Goal: Transaction & Acquisition: Purchase product/service

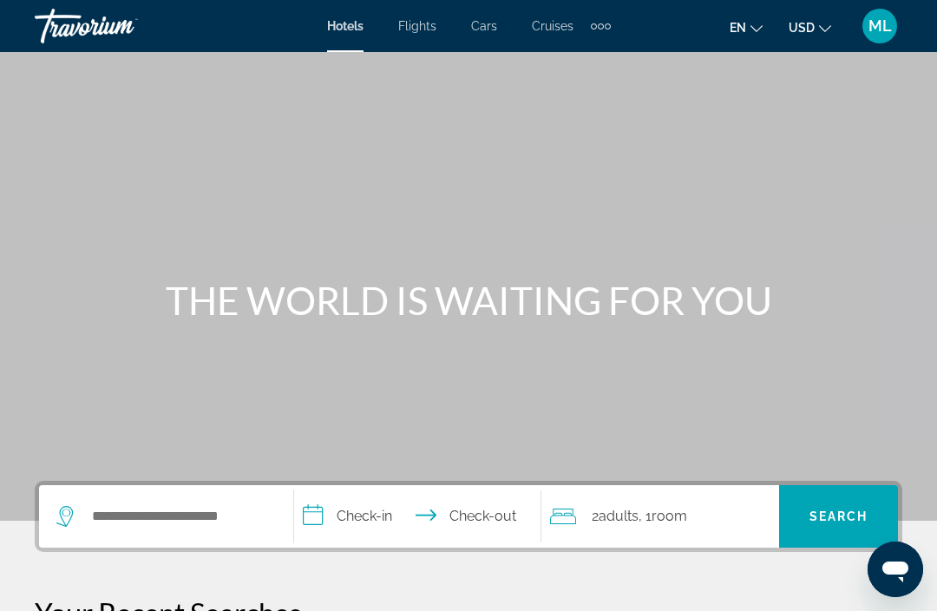
click at [884, 27] on span "ML" at bounding box center [880, 25] width 23 height 17
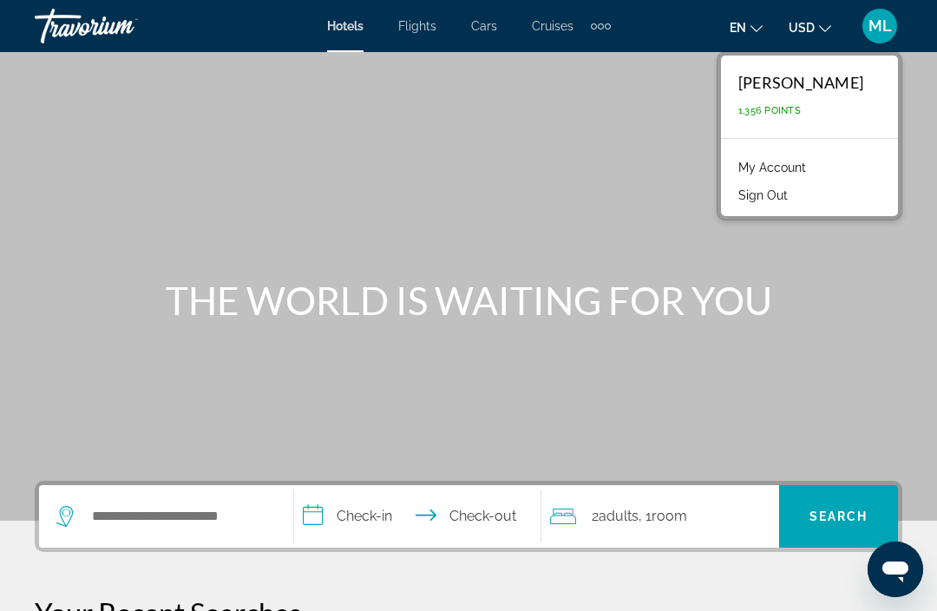
click at [812, 172] on link "My Account" at bounding box center [772, 167] width 85 height 23
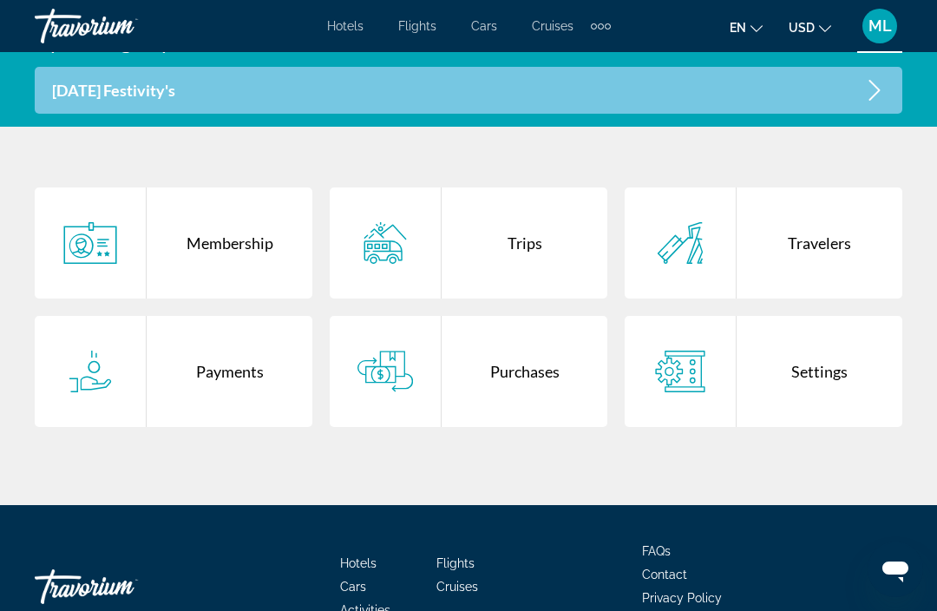
scroll to position [388, 0]
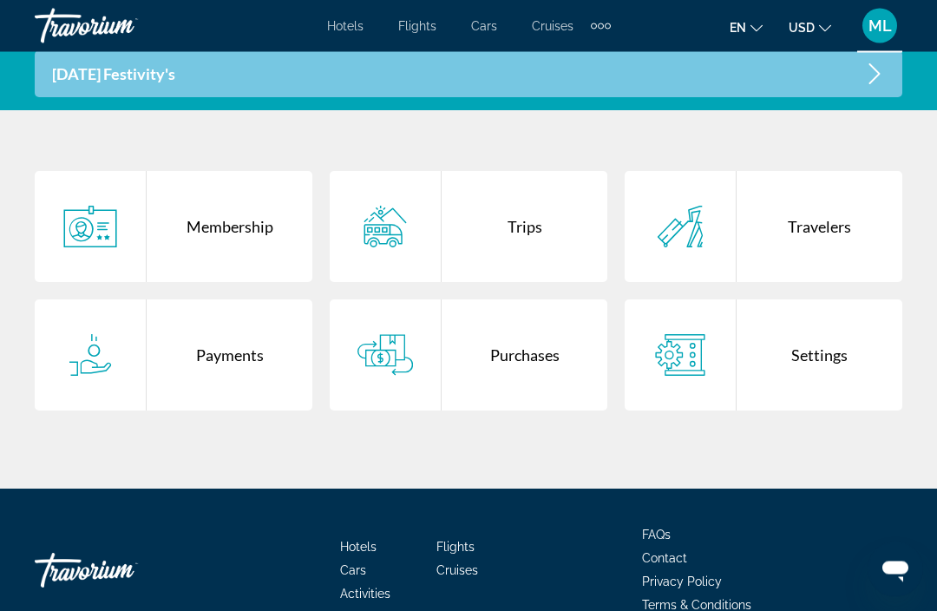
click at [543, 358] on div "Purchases" at bounding box center [525, 355] width 166 height 111
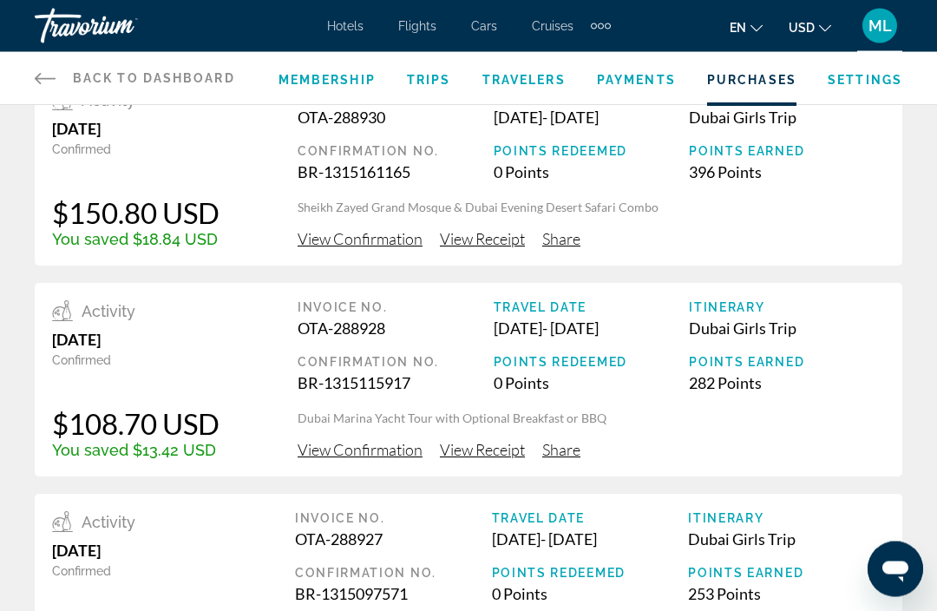
scroll to position [52, 0]
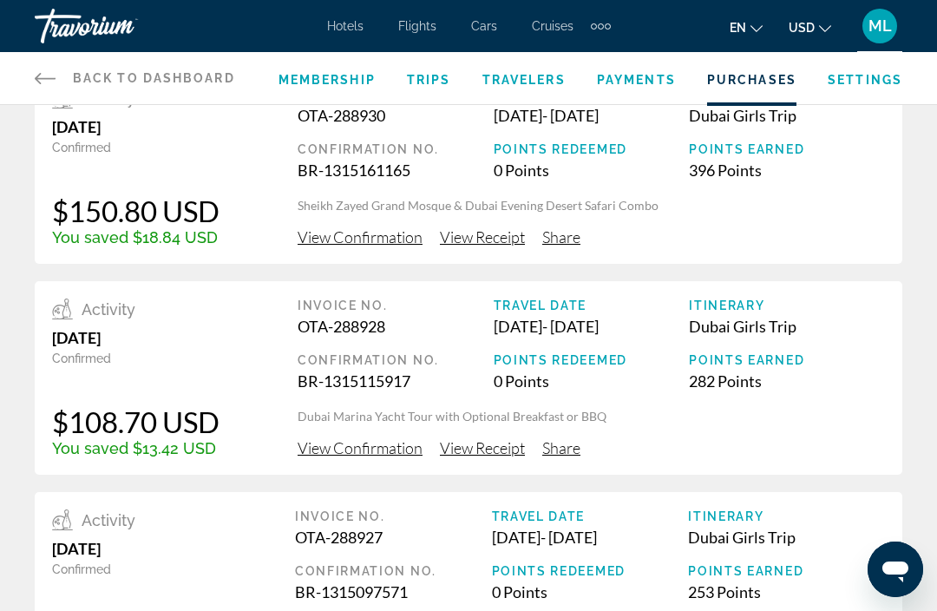
click at [360, 456] on span "View Confirmation" at bounding box center [360, 447] width 125 height 19
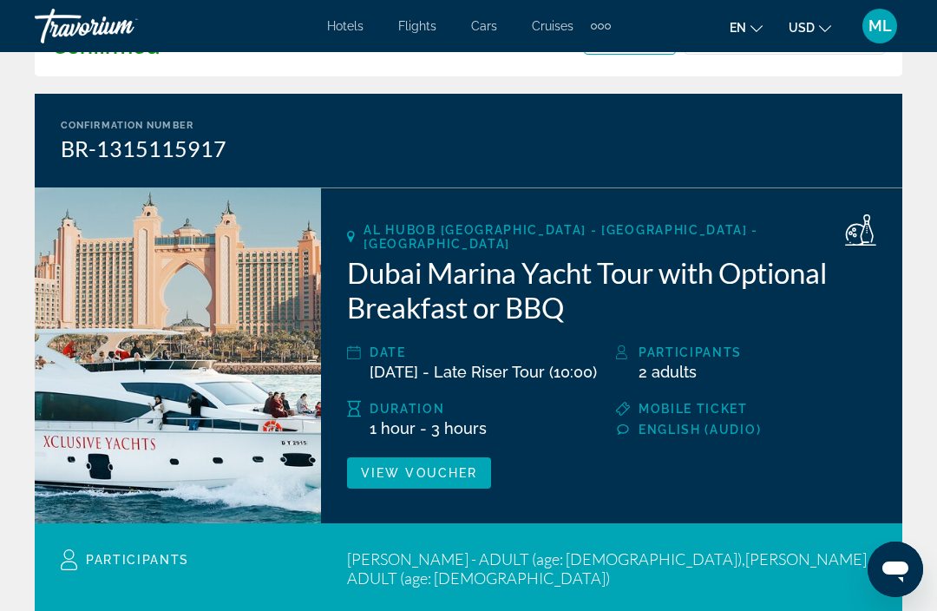
scroll to position [119, 0]
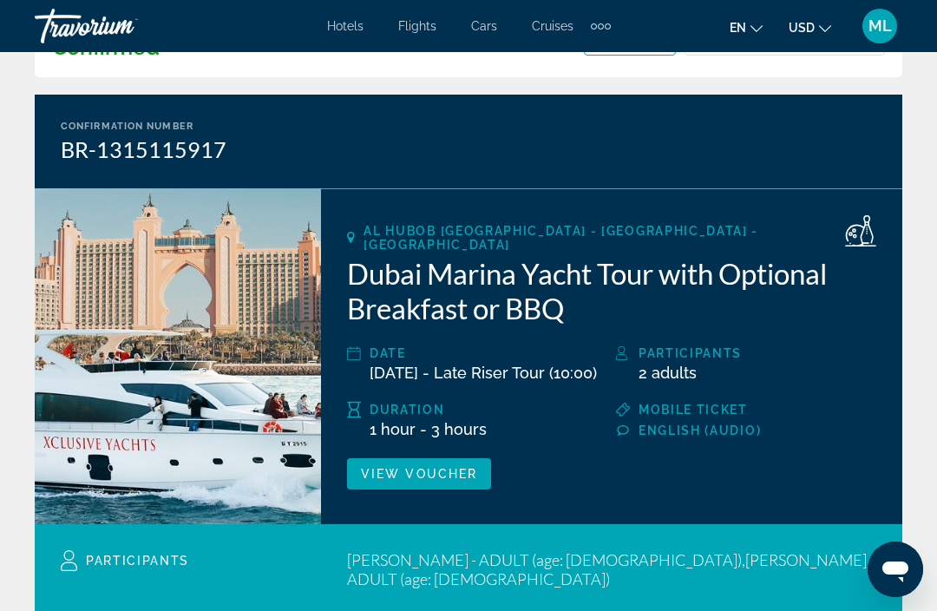
click at [418, 472] on span "View Voucher" at bounding box center [419, 474] width 116 height 14
click at [114, 28] on div "Travorium" at bounding box center [122, 25] width 174 height 45
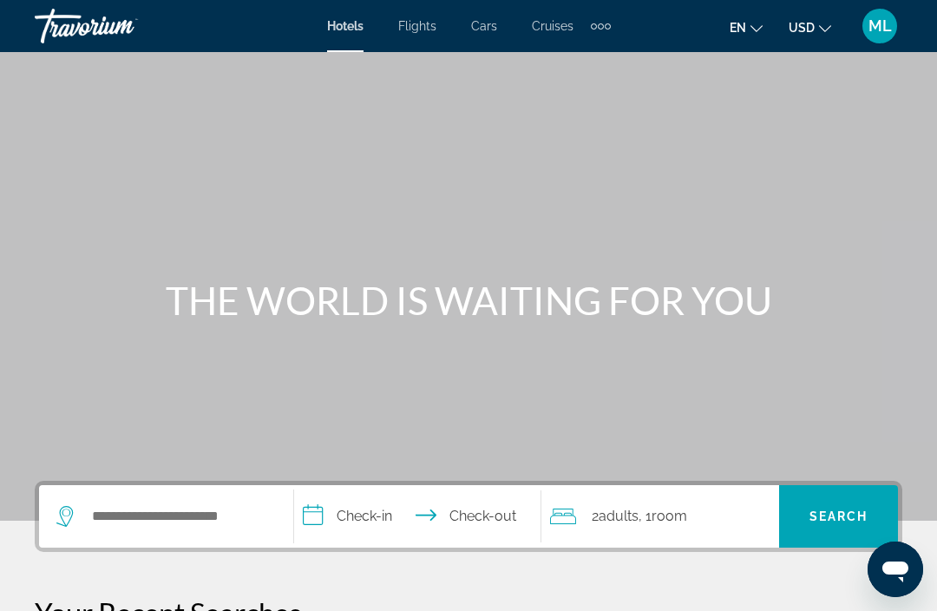
click at [76, 25] on div "Travorium" at bounding box center [122, 25] width 174 height 45
click at [886, 39] on div "ML" at bounding box center [880, 26] width 35 height 35
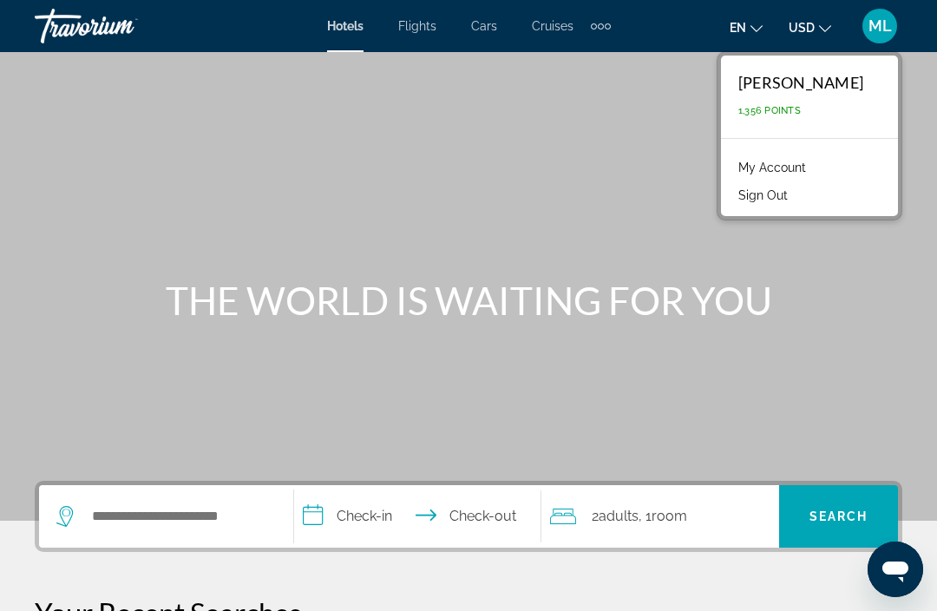
click at [811, 177] on link "My Account" at bounding box center [772, 167] width 85 height 23
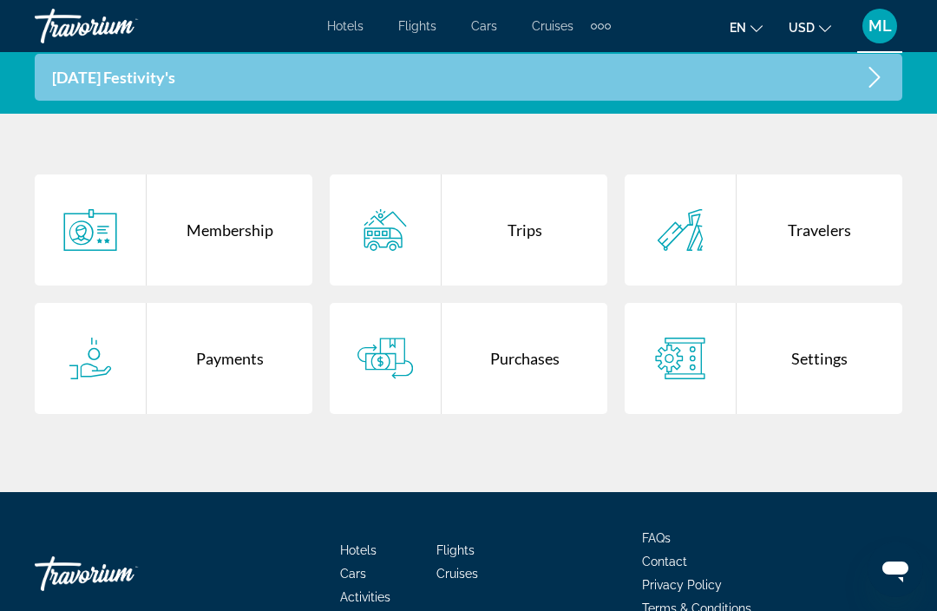
scroll to position [422, 0]
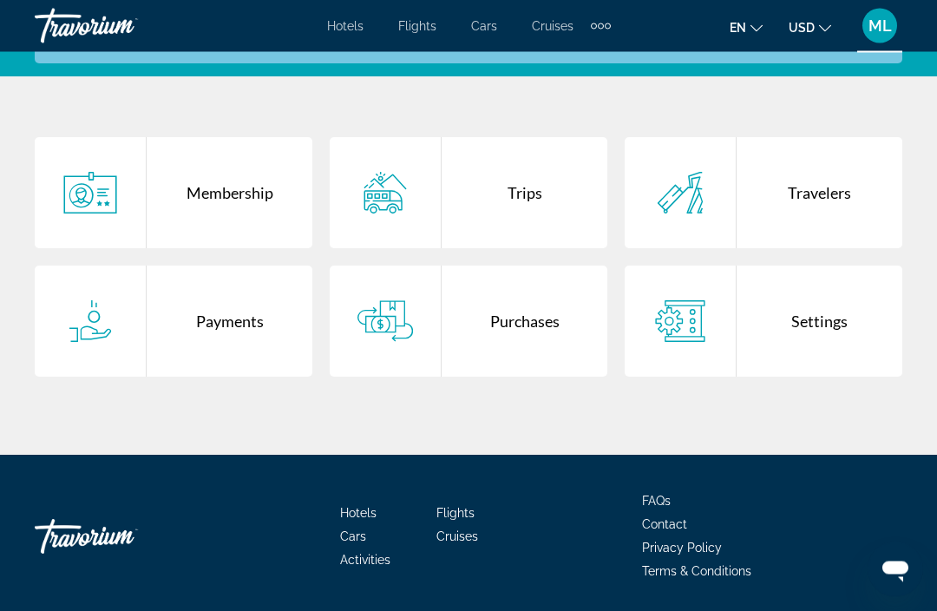
click at [529, 337] on div "Purchases" at bounding box center [525, 321] width 166 height 111
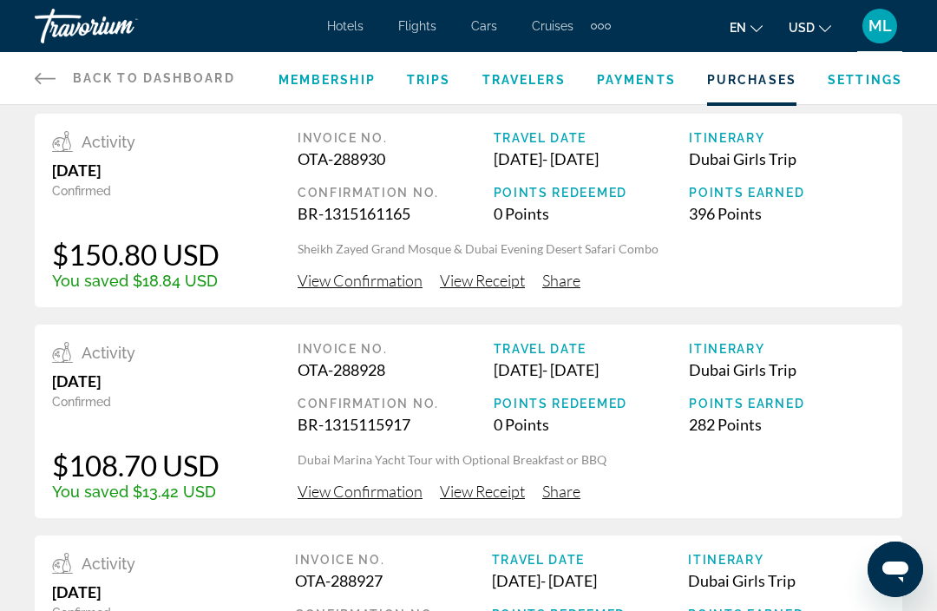
scroll to position [10, 0]
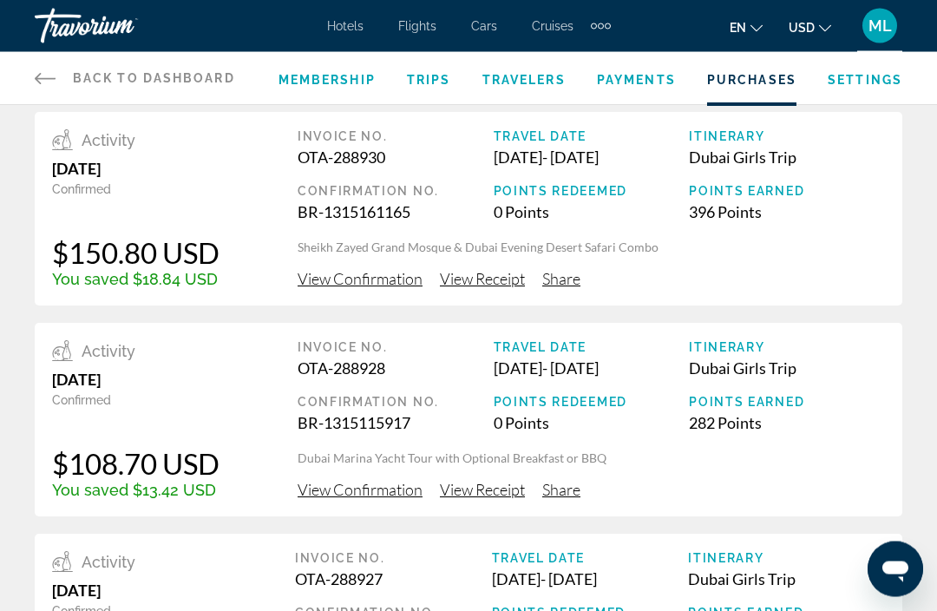
click at [382, 491] on span "View Confirmation" at bounding box center [360, 490] width 125 height 19
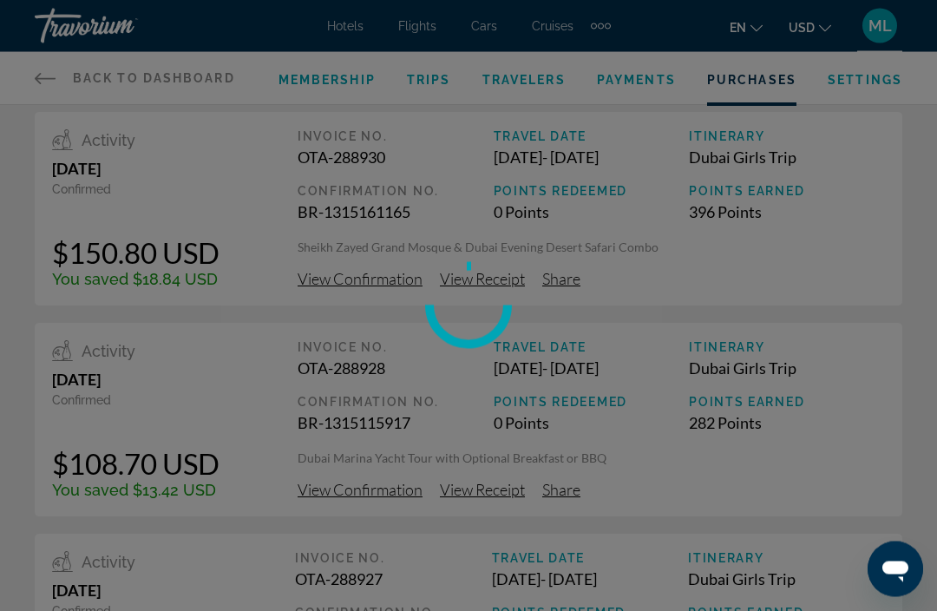
scroll to position [10, 0]
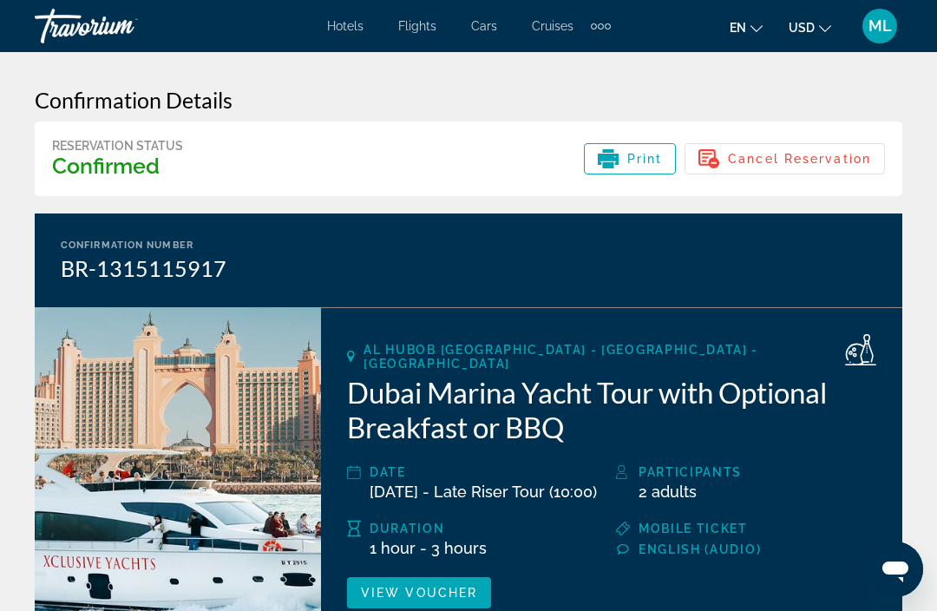
click at [609, 29] on div "Extra navigation items" at bounding box center [601, 26] width 20 height 26
click at [570, 71] on link "Activities" at bounding box center [570, 58] width 71 height 31
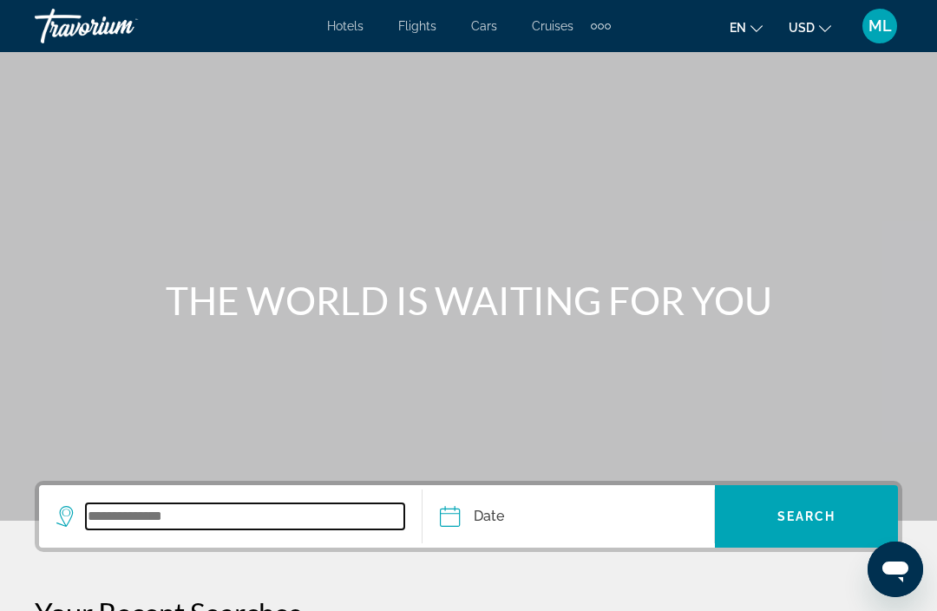
click at [167, 529] on input "Search widget" at bounding box center [245, 516] width 318 height 26
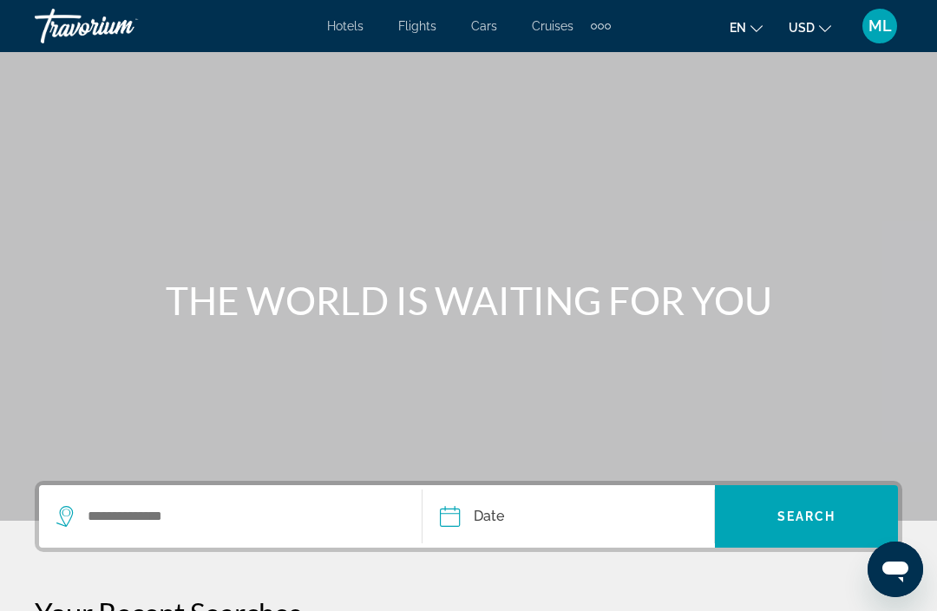
click at [607, 31] on div "Extra navigation items" at bounding box center [601, 26] width 20 height 26
click at [579, 62] on span "Activities" at bounding box center [570, 58] width 54 height 14
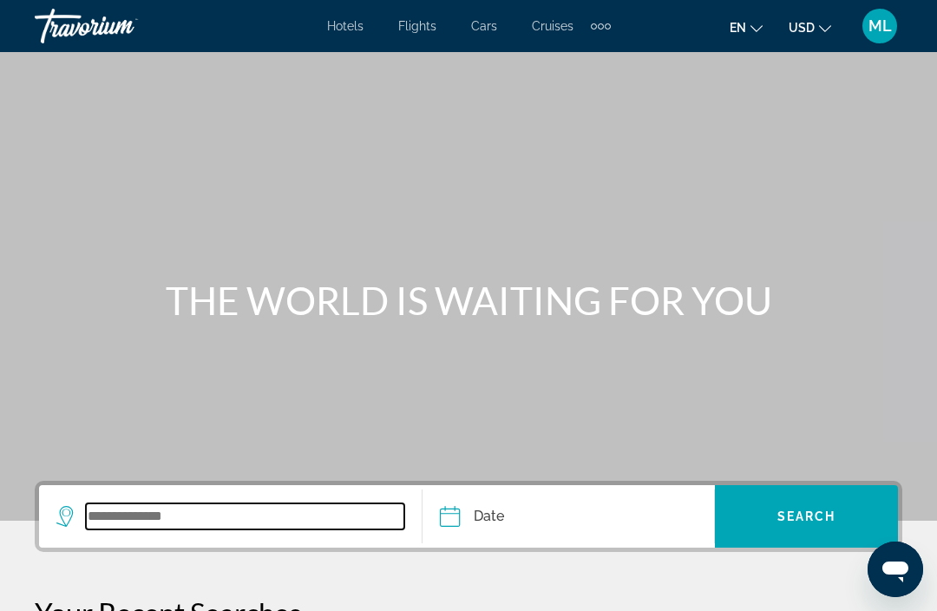
click at [186, 511] on input "Search widget" at bounding box center [245, 516] width 318 height 26
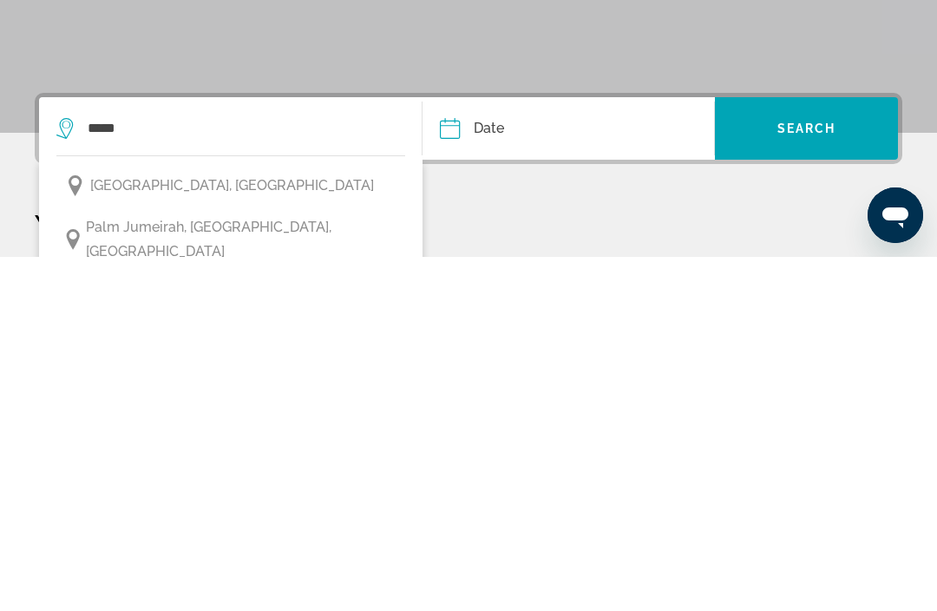
click at [250, 528] on span "[GEOGRAPHIC_DATA], [GEOGRAPHIC_DATA]" at bounding box center [232, 540] width 284 height 24
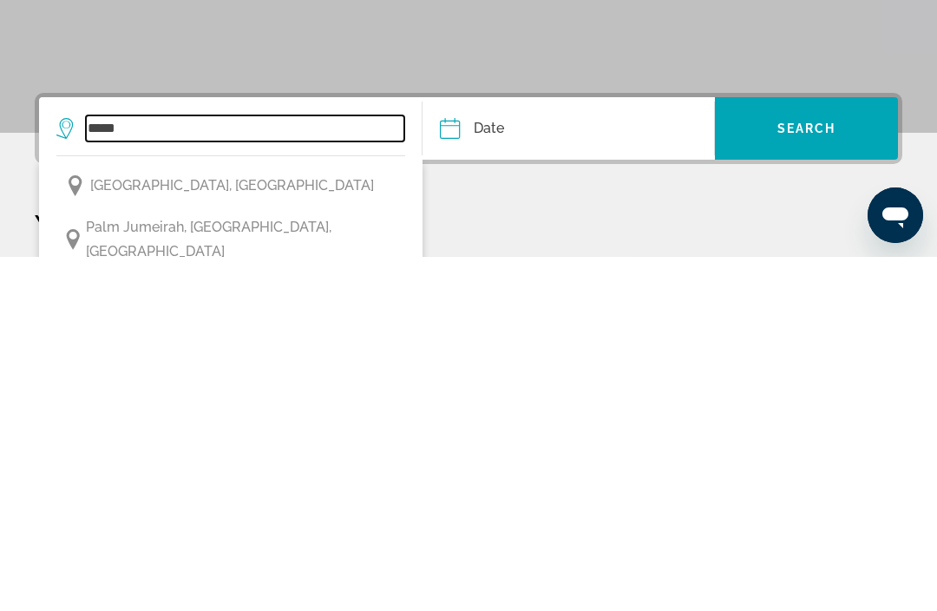
type input "**********"
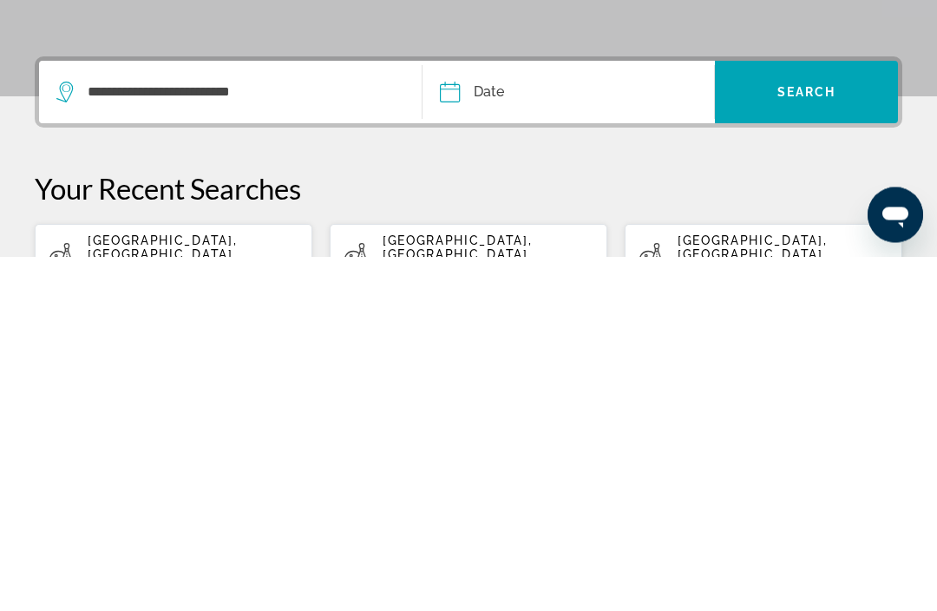
click at [539, 416] on input "Date" at bounding box center [508, 450] width 144 height 68
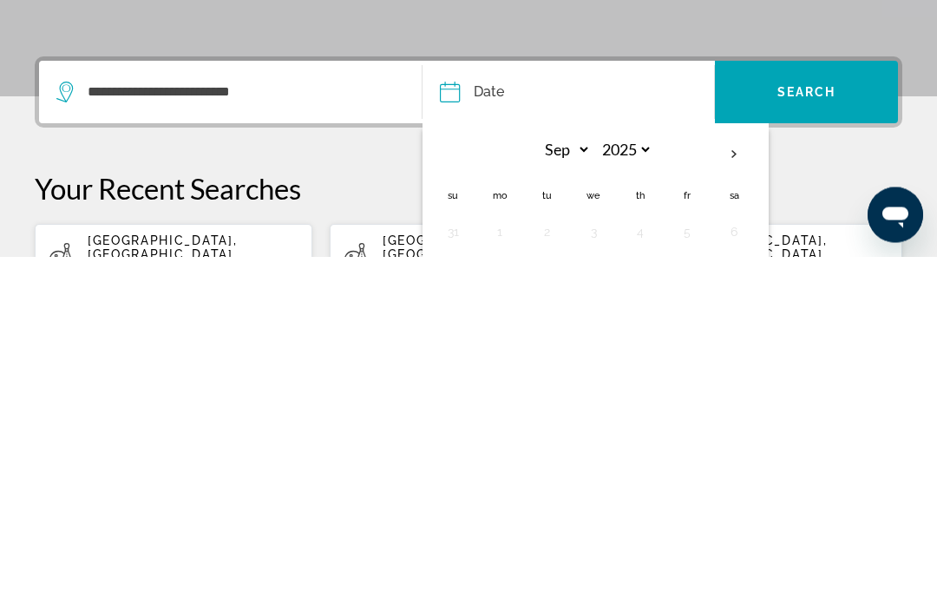
scroll to position [351, 0]
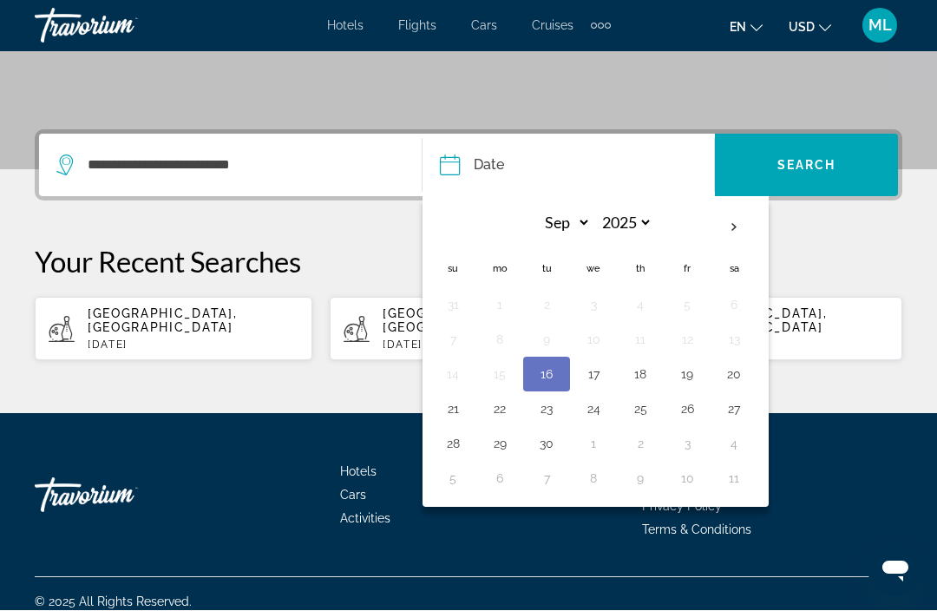
click at [605, 376] on button "17" at bounding box center [594, 375] width 28 height 24
type input "**********"
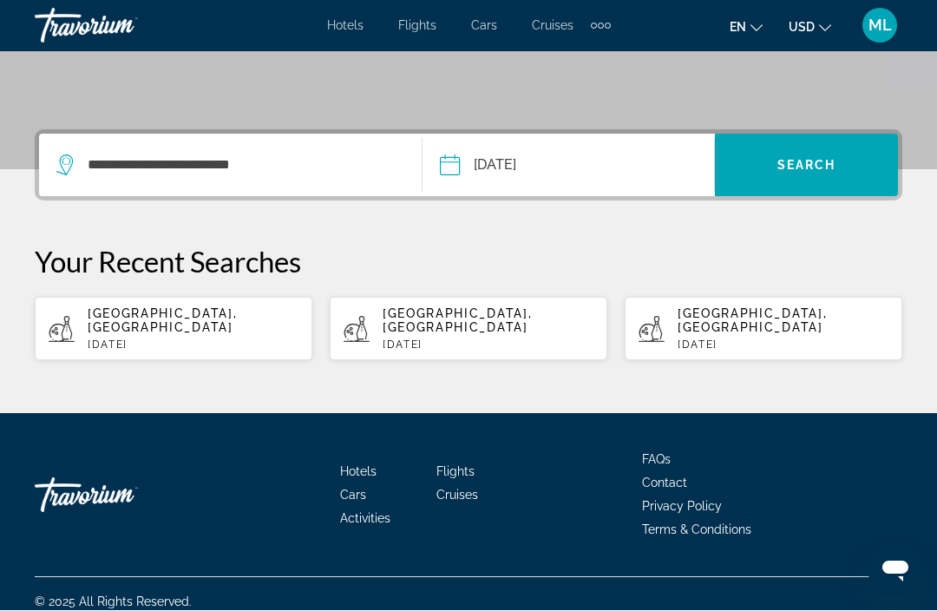
click at [827, 160] on span "Search" at bounding box center [807, 166] width 59 height 14
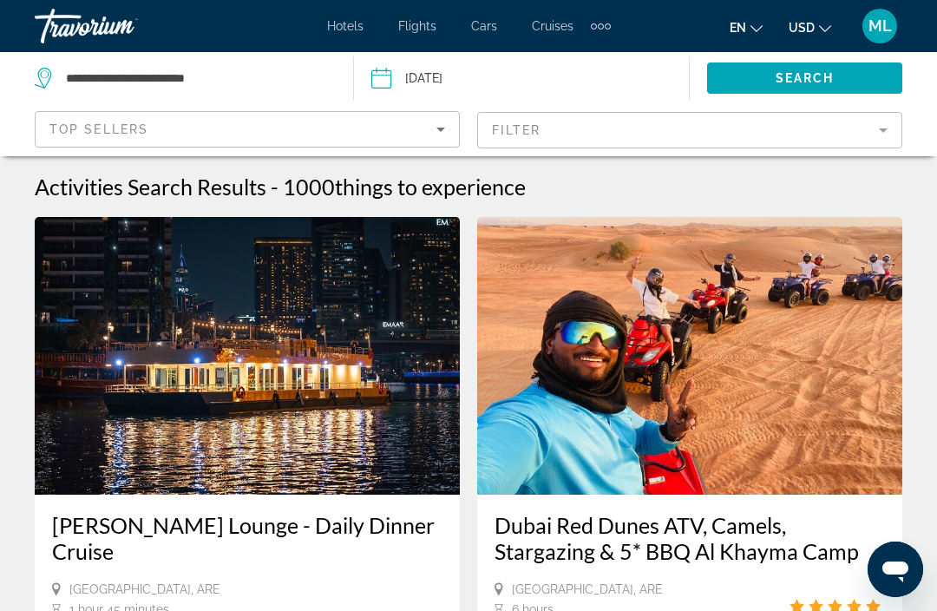
click at [890, 133] on mat-form-field "Filter" at bounding box center [689, 130] width 425 height 36
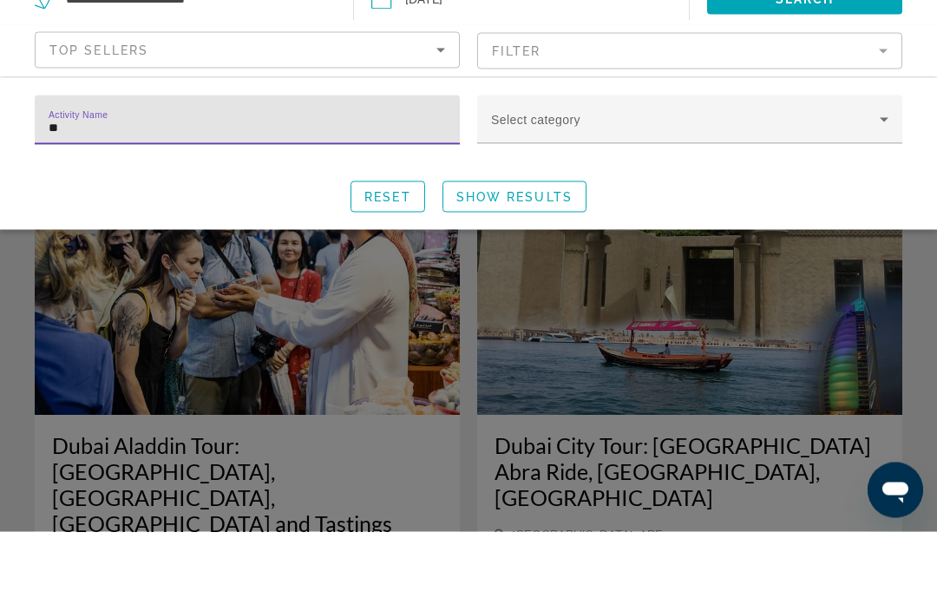
type input "*"
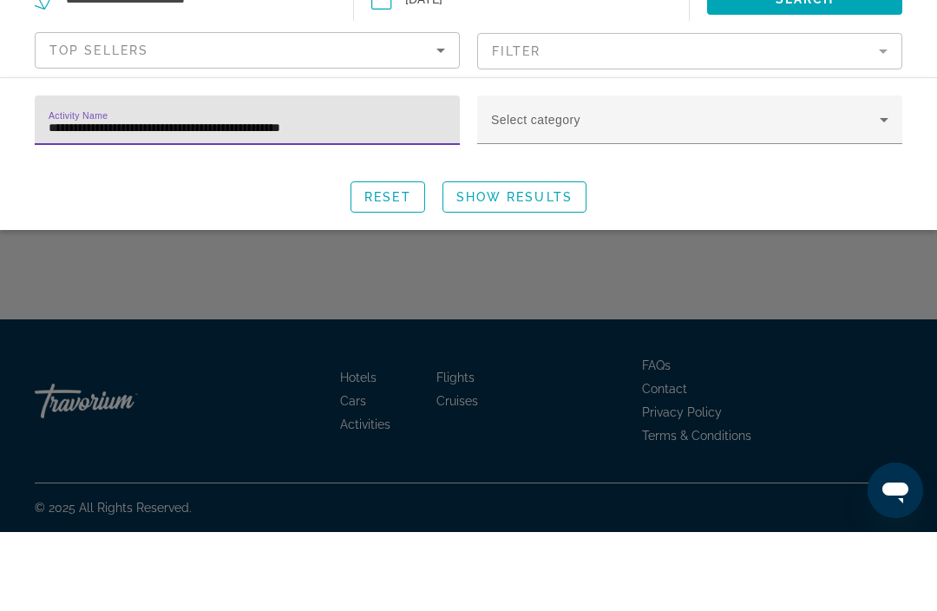
type input "**********"
click at [534, 278] on span "Show Results" at bounding box center [514, 276] width 116 height 14
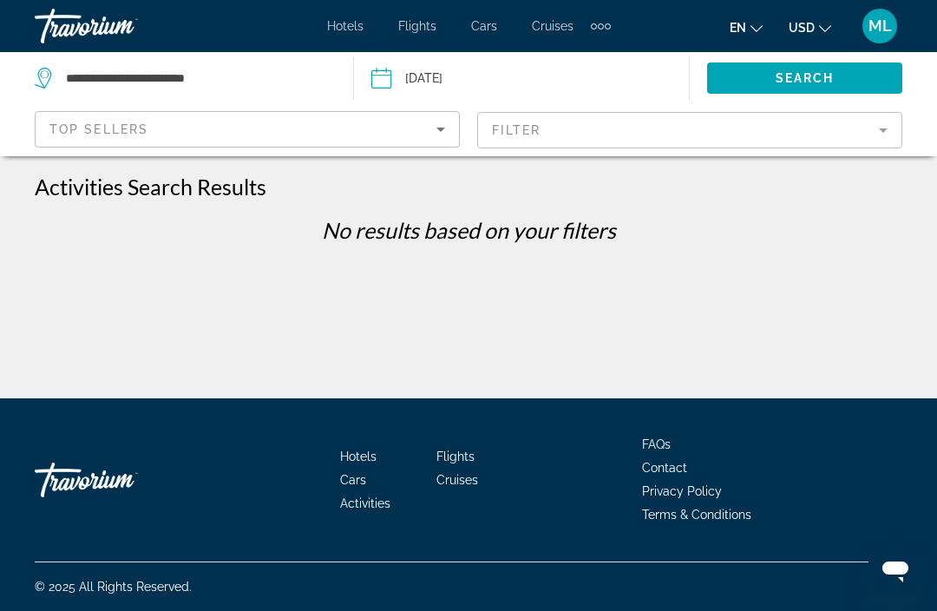
click at [882, 135] on mat-form-field "Filter" at bounding box center [689, 130] width 425 height 36
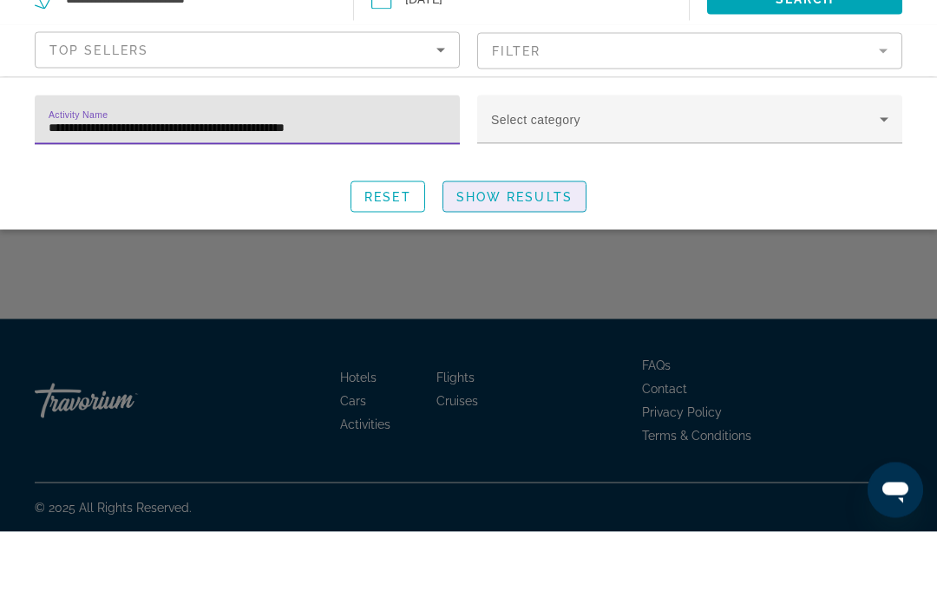
click at [515, 269] on span "Show Results" at bounding box center [514, 276] width 116 height 14
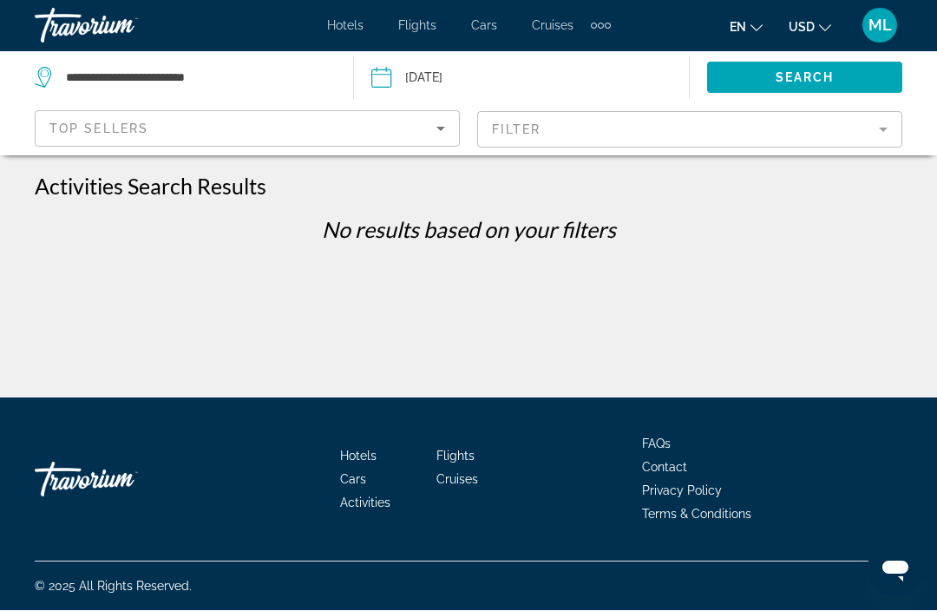
click at [882, 127] on mat-form-field "Filter" at bounding box center [689, 130] width 425 height 36
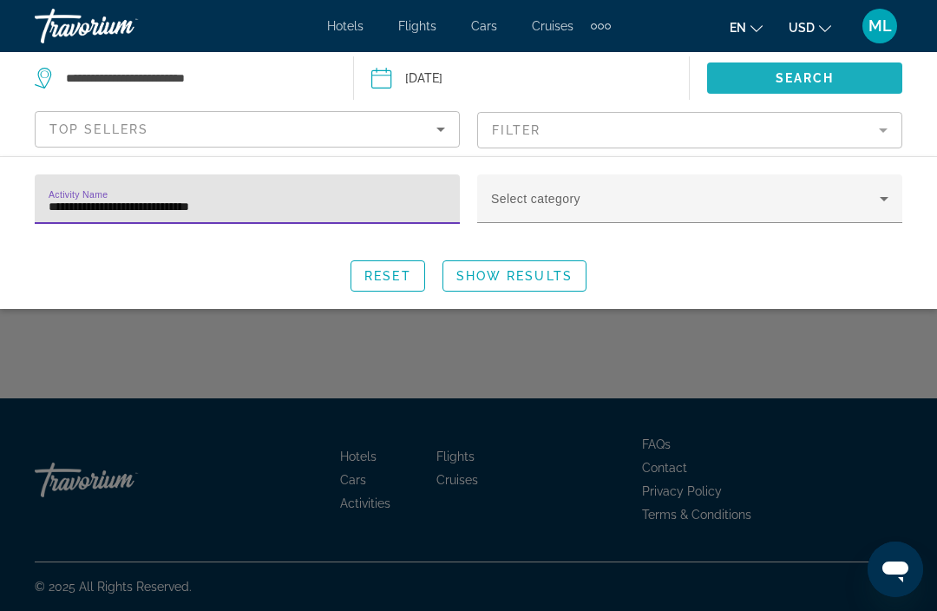
type input "**********"
click at [808, 81] on span "Search" at bounding box center [805, 78] width 59 height 14
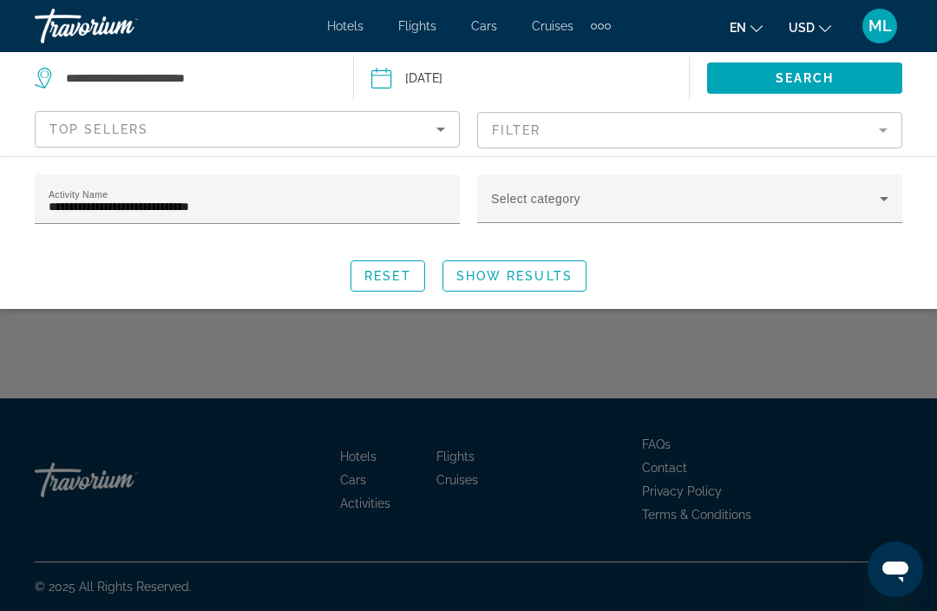
click at [529, 287] on span "Search widget" at bounding box center [514, 276] width 142 height 42
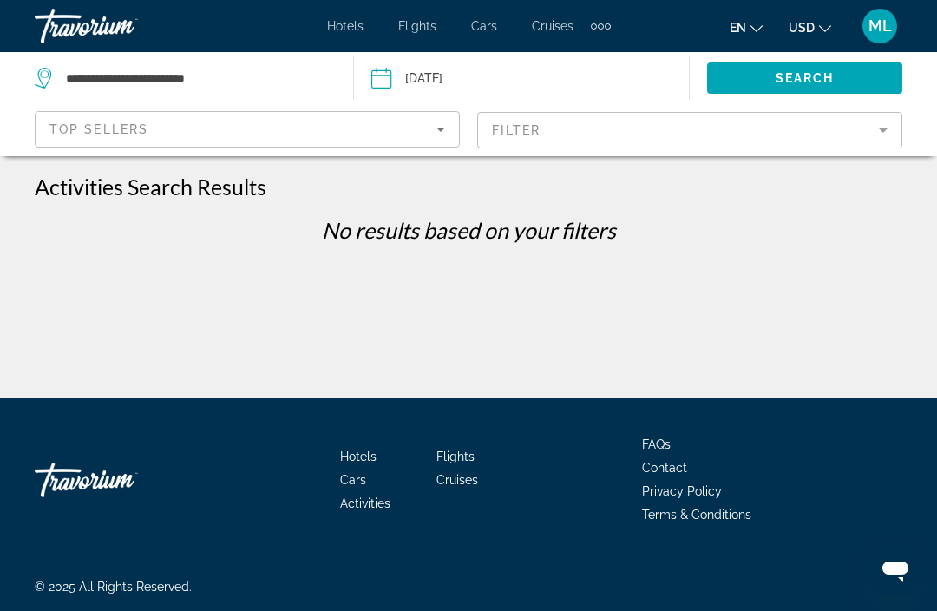
click at [886, 140] on mat-form-field "Filter" at bounding box center [689, 130] width 425 height 36
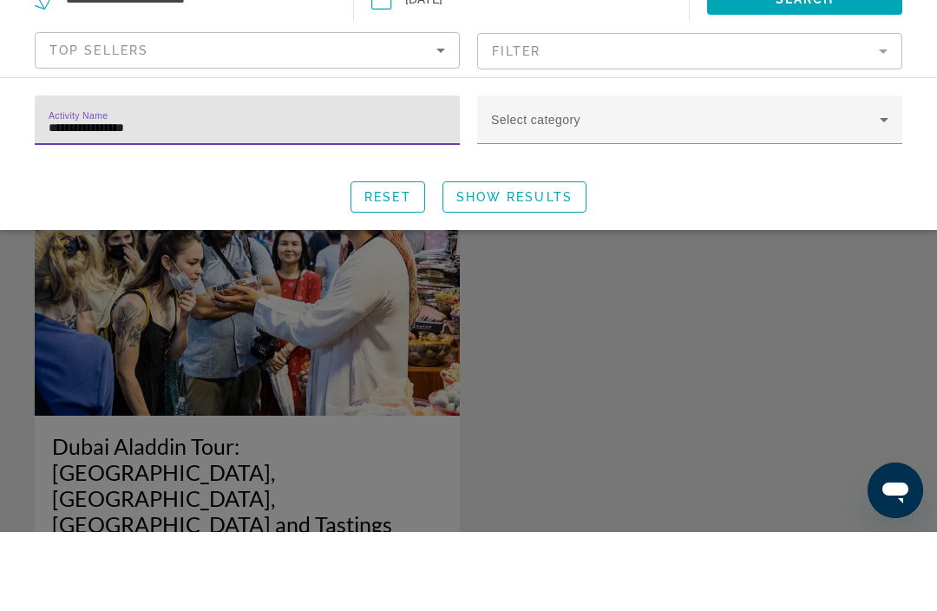
type input "**********"
click at [536, 272] on span "Show Results" at bounding box center [514, 276] width 116 height 14
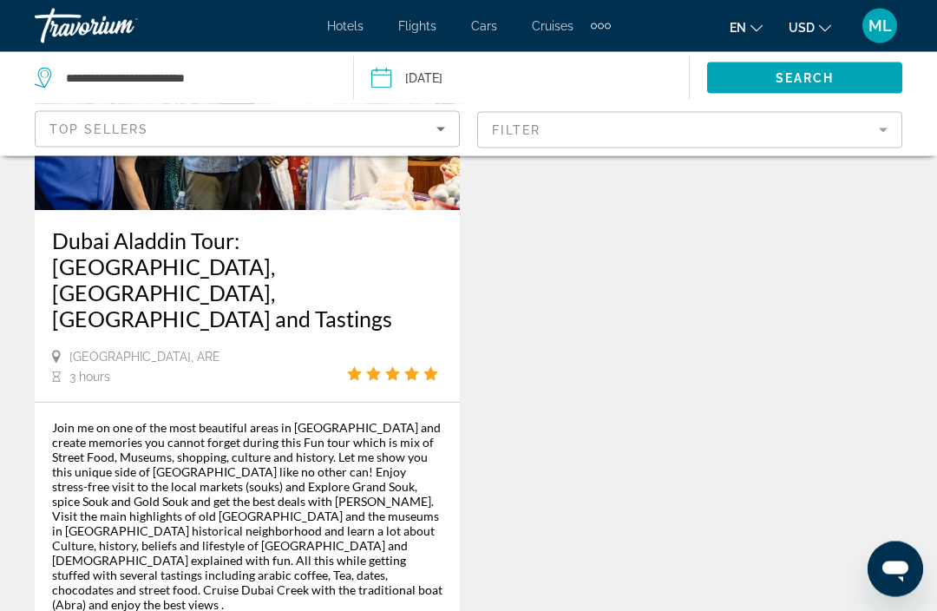
scroll to position [284, 0]
click at [266, 430] on div "Join me on one of the most beautiful areas in [GEOGRAPHIC_DATA] and create memo…" at bounding box center [247, 517] width 391 height 192
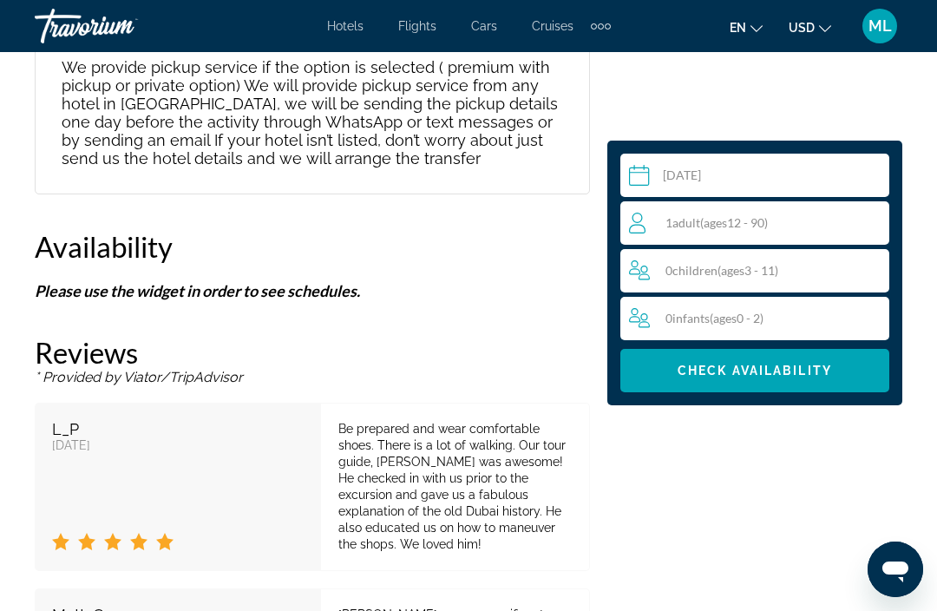
scroll to position [4122, 0]
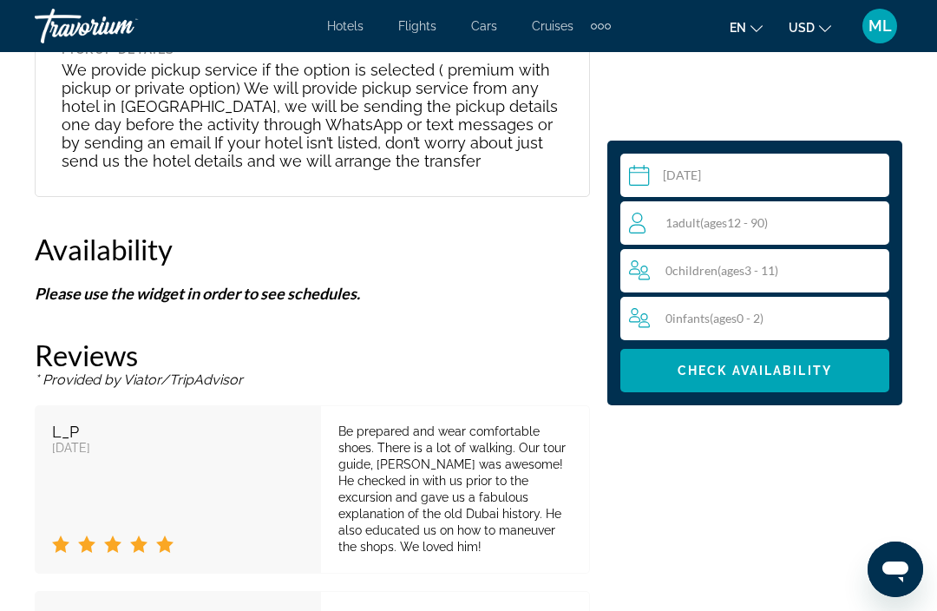
click at [828, 215] on div "1 Adult Adults ( ages [DEMOGRAPHIC_DATA])" at bounding box center [758, 223] width 259 height 21
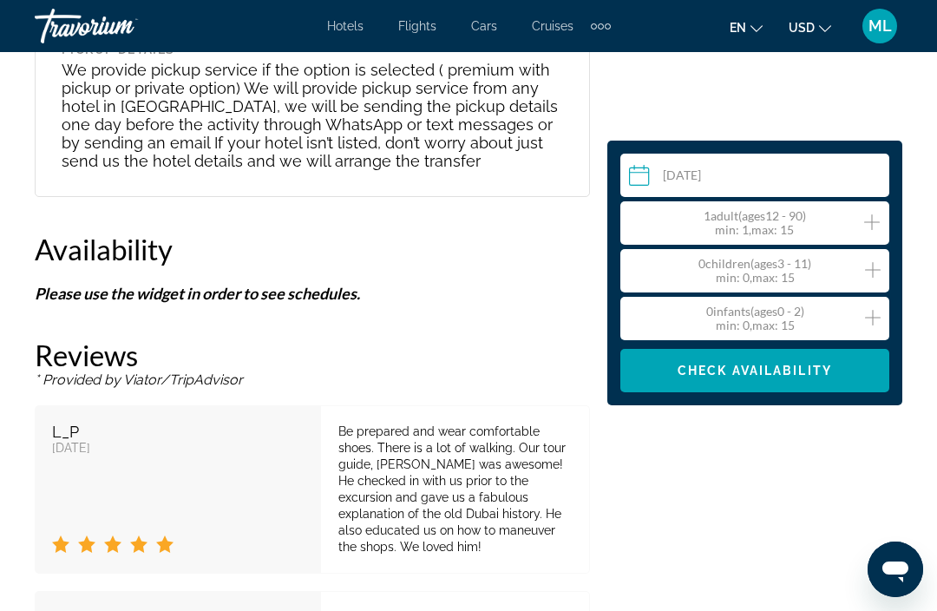
click at [873, 221] on icon "Increment adults" at bounding box center [872, 222] width 16 height 16
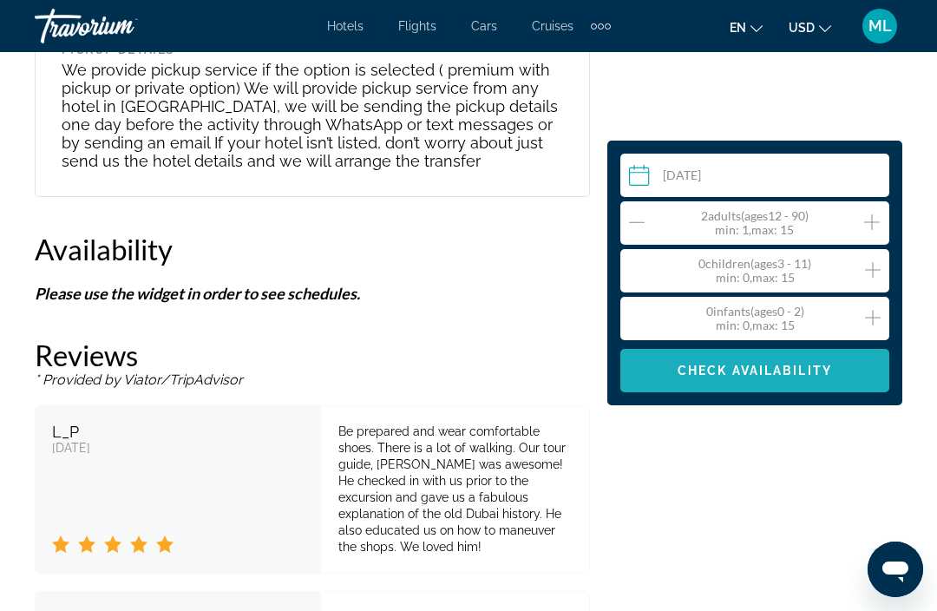
click at [796, 378] on span "Check Availability" at bounding box center [755, 371] width 154 height 14
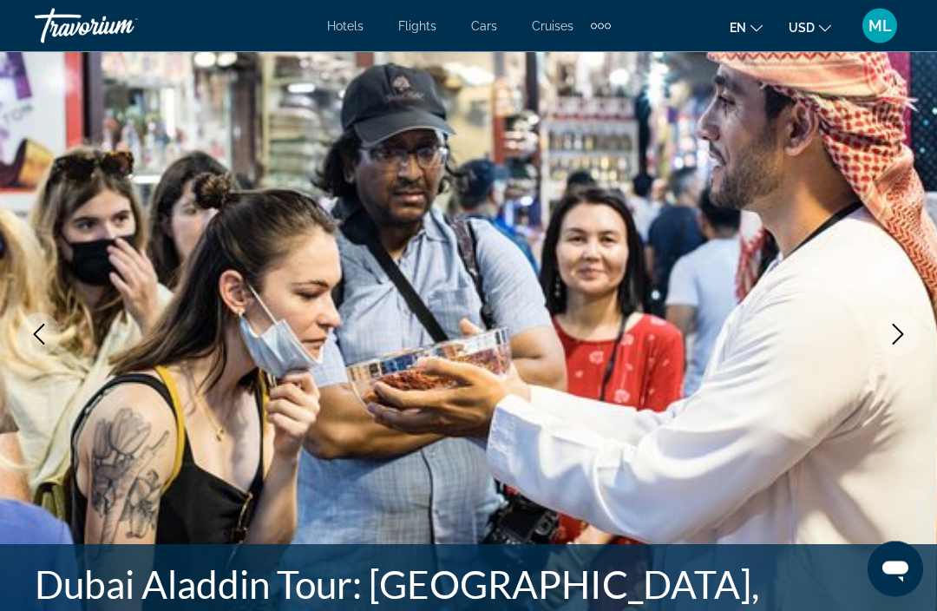
scroll to position [0, 0]
